Goal: Information Seeking & Learning: Learn about a topic

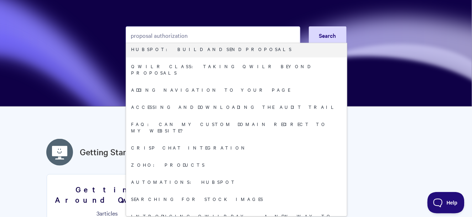
scroll to position [222, 0]
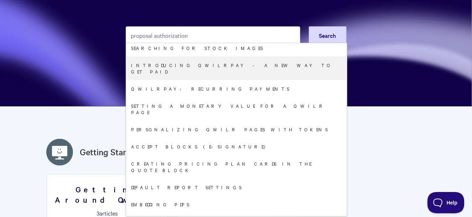
drag, startPoint x: 209, startPoint y: 35, endPoint x: 154, endPoint y: 35, distance: 54.2
click at [154, 35] on input "proposal authorization" at bounding box center [213, 35] width 175 height 18
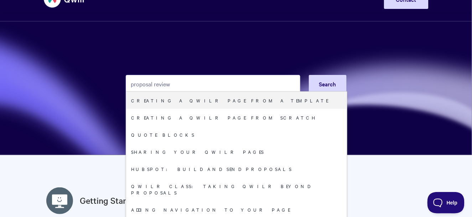
scroll to position [0, 0]
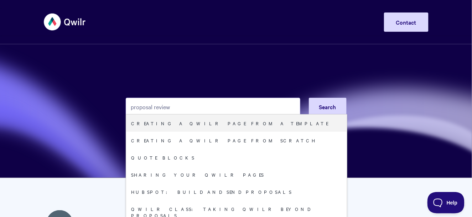
drag, startPoint x: 177, startPoint y: 0, endPoint x: 148, endPoint y: 9, distance: 30.8
type input "p"
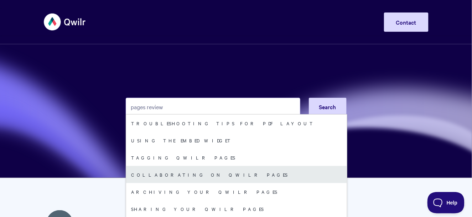
type input "pages review"
click at [159, 172] on link "Collaborating on Qwilr Pages" at bounding box center [236, 174] width 221 height 17
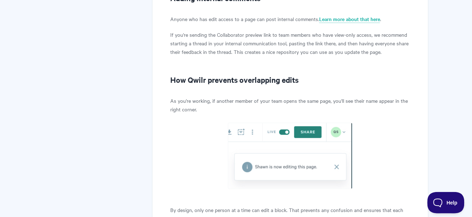
scroll to position [873, 0]
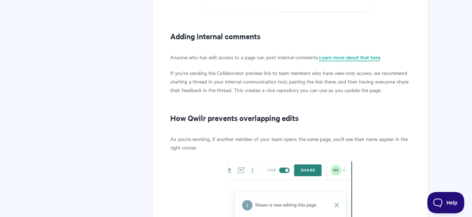
click at [334, 53] on link "Learn more about that here" at bounding box center [349, 57] width 61 height 8
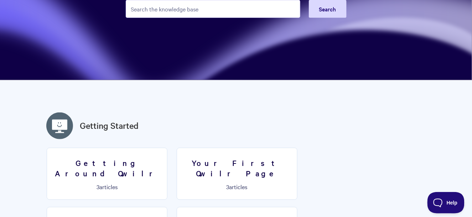
scroll to position [36, 0]
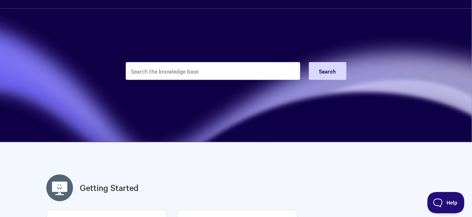
click at [250, 74] on input "Search the knowledge base" at bounding box center [213, 71] width 175 height 18
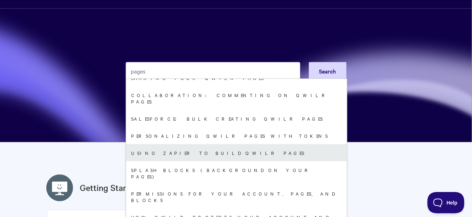
scroll to position [107, 0]
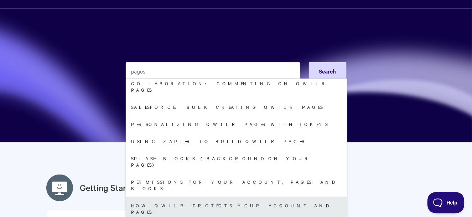
type input "pages"
click at [239, 196] on link "How Qwilr Protects Your Account and Pages" at bounding box center [236, 208] width 221 height 24
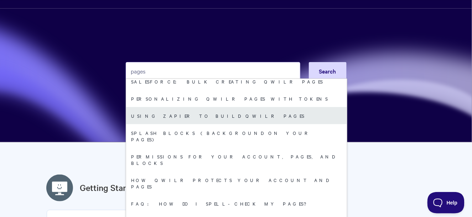
scroll to position [178, 0]
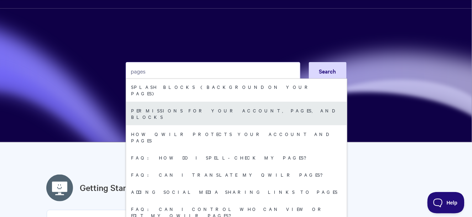
click at [214, 102] on link "Permissions for Your Account, Pages, and Blocks" at bounding box center [236, 114] width 221 height 24
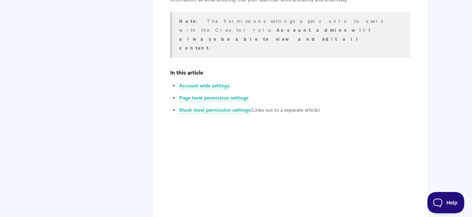
scroll to position [250, 0]
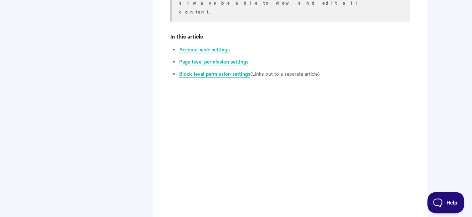
click at [199, 70] on link "Block-level permission settings" at bounding box center [214, 74] width 71 height 8
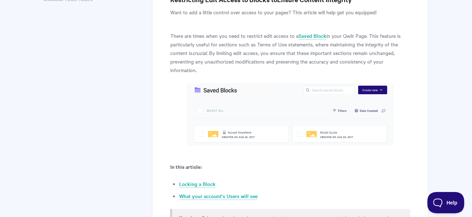
scroll to position [178, 0]
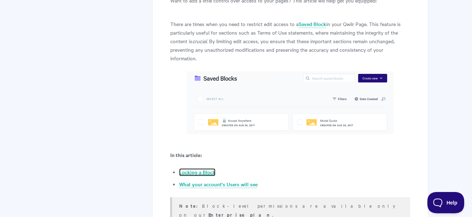
click at [208, 168] on link "Locking a Block" at bounding box center [197, 172] width 36 height 8
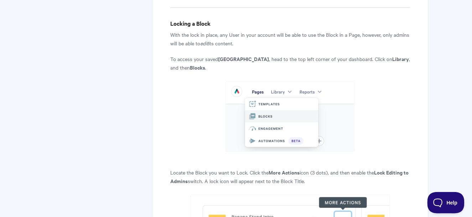
scroll to position [446, 0]
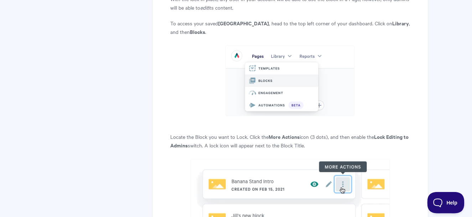
click at [118, 91] on div "Blocks: Locking Blocks for Admin-only Editing Restricting Edit Access to Blocks…" at bounding box center [236, 126] width 385 height 1056
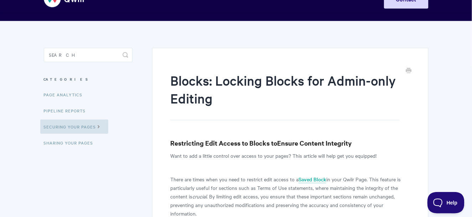
scroll to position [0, 0]
